Goal: Task Accomplishment & Management: Manage account settings

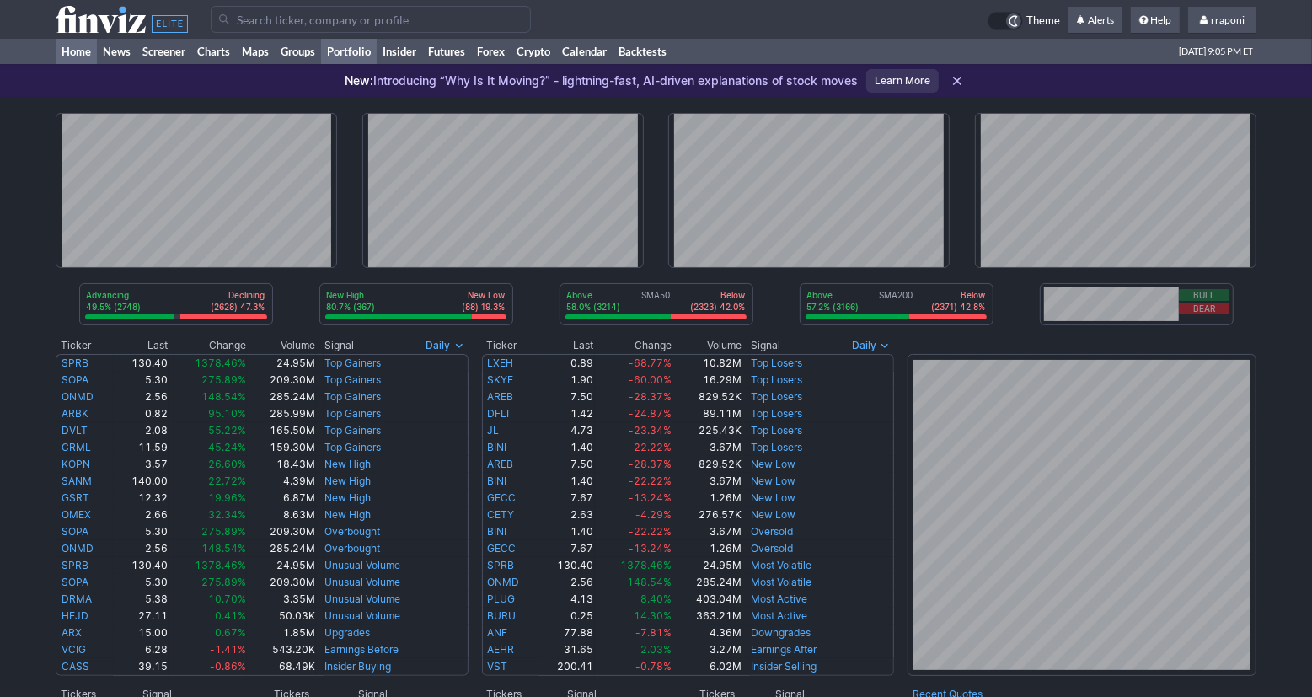
click at [361, 50] on link "Portfolio" at bounding box center [349, 51] width 56 height 25
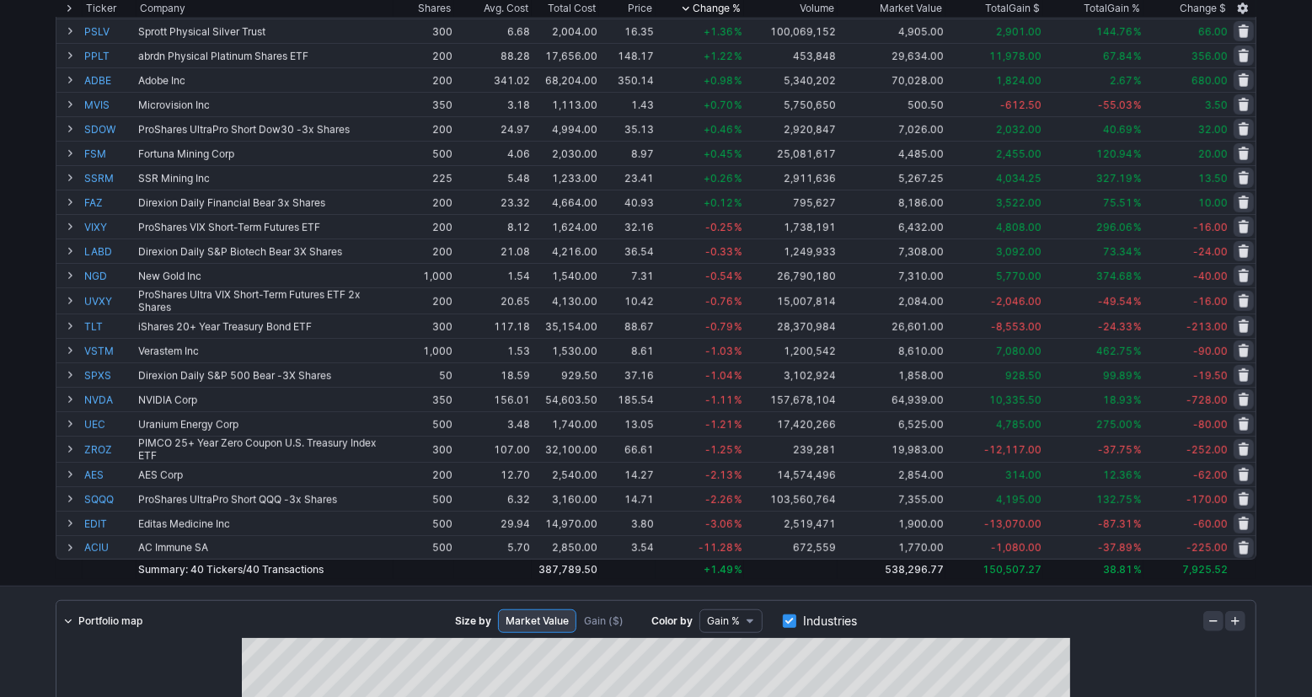
scroll to position [618, 0]
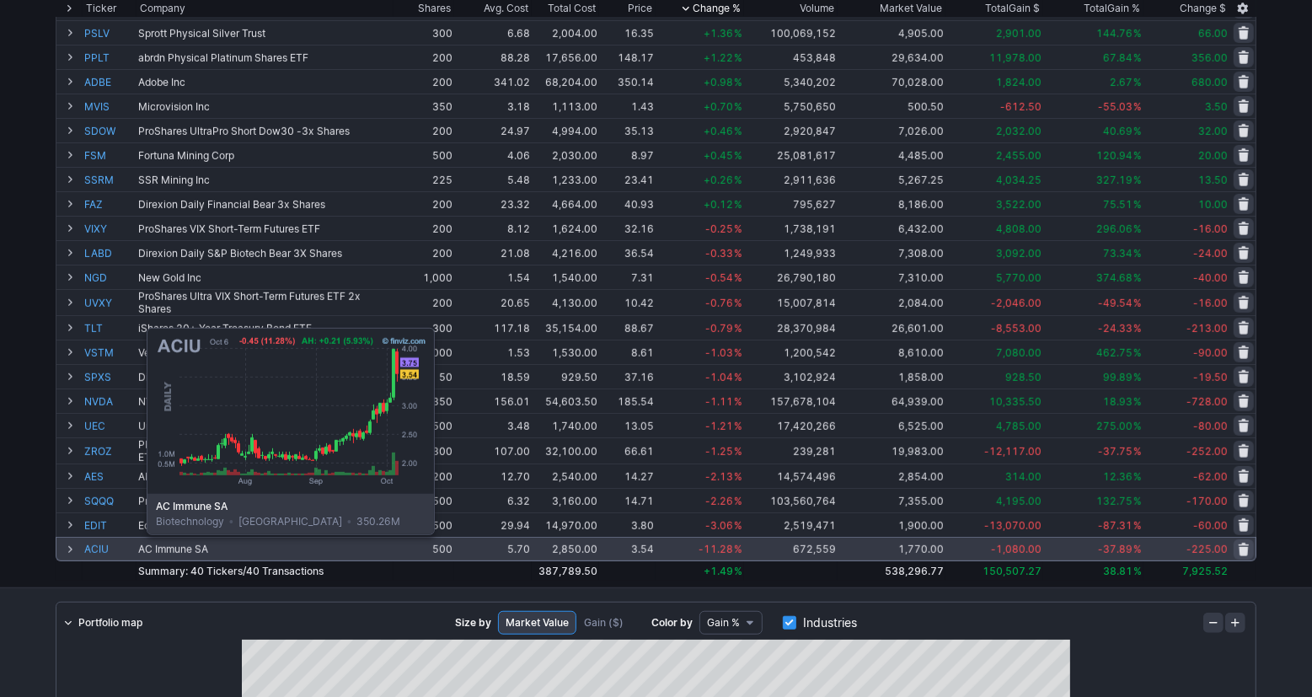
click at [104, 548] on link "ACIU" at bounding box center [109, 549] width 51 height 23
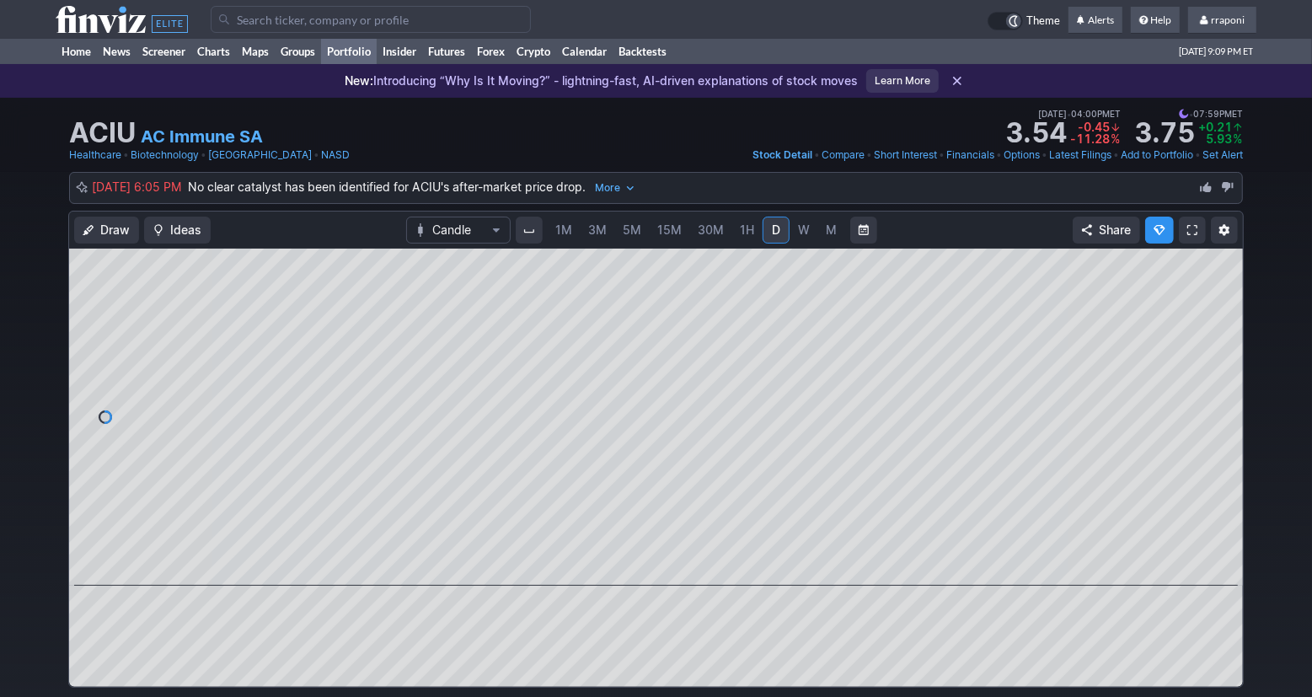
click at [353, 41] on link "Portfolio" at bounding box center [349, 51] width 56 height 25
